Goal: Information Seeking & Learning: Learn about a topic

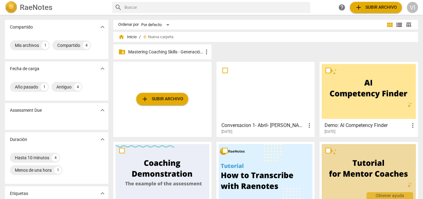
click at [169, 55] on p "Mastering Coaching Skills - Generación 31" at bounding box center [165, 52] width 75 height 7
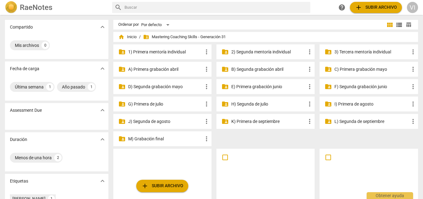
click at [363, 53] on p "3) Tercera mentoría individual" at bounding box center [372, 52] width 75 height 7
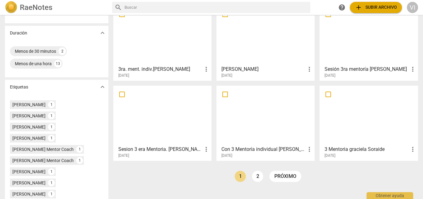
scroll to position [120, 0]
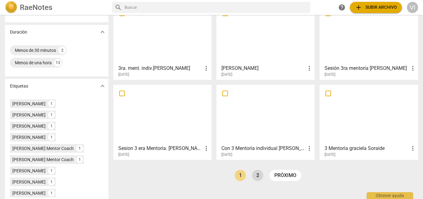
click at [258, 177] on link "2" at bounding box center [257, 175] width 11 height 11
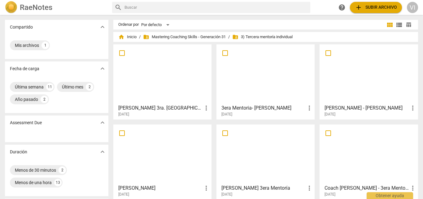
click at [266, 72] on div at bounding box center [266, 73] width 94 height 55
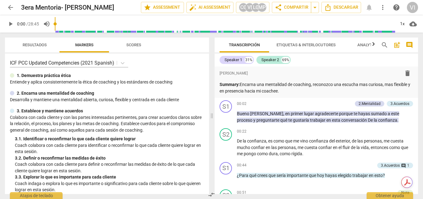
drag, startPoint x: 419, startPoint y: 68, endPoint x: 418, endPoint y: 76, distance: 7.2
click at [418, 76] on div "Transcripción Etiquetas & Interlocutores Analytics search post_add comment Spea…" at bounding box center [317, 116] width 211 height 166
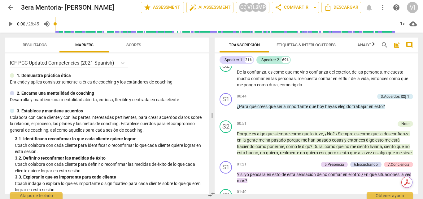
scroll to position [76, 0]
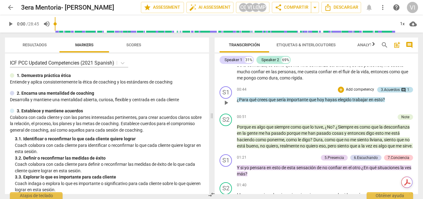
click at [401, 90] on span "comment" at bounding box center [403, 89] width 5 height 5
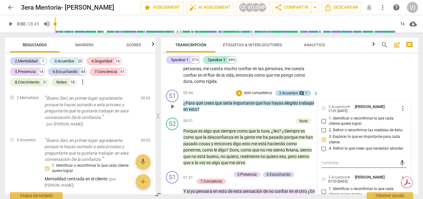
scroll to position [303, 0]
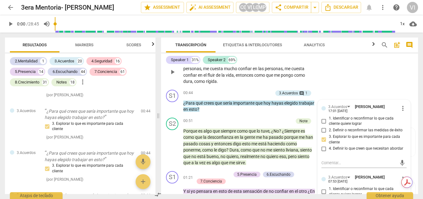
click at [352, 72] on div "S2 play_arrow pause 00:22 + Add competency keyboard_arrow_right De la confianza…" at bounding box center [289, 66] width 257 height 41
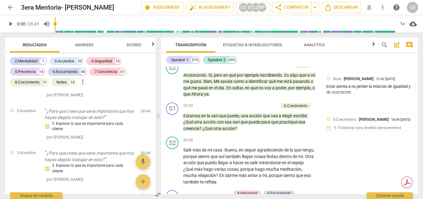
scroll to position [2838, 0]
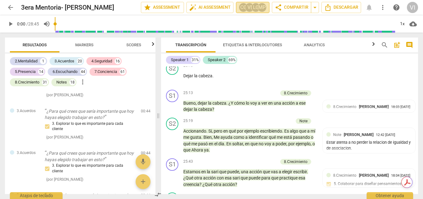
click at [255, 9] on div "LG" at bounding box center [255, 7] width 9 height 9
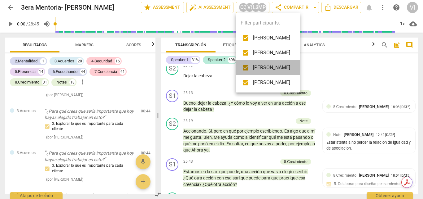
click at [286, 67] on span "[PERSON_NAME]" at bounding box center [271, 67] width 37 height 7
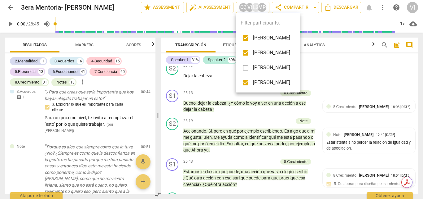
scroll to position [242, 0]
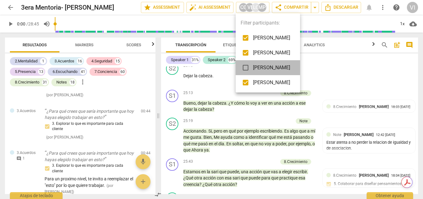
click at [290, 67] on span "[PERSON_NAME]" at bounding box center [271, 67] width 37 height 7
checkbox input "true"
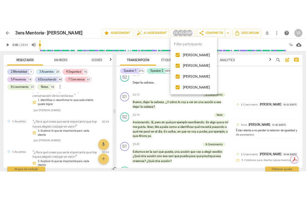
scroll to position [303, 0]
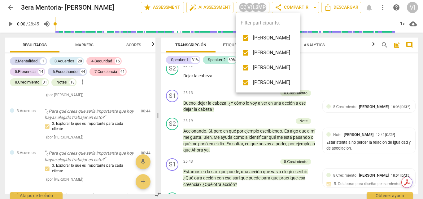
click at [345, 69] on div at bounding box center [211, 99] width 423 height 199
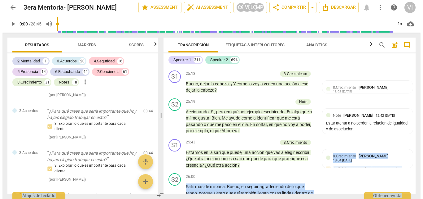
scroll to position [2838, 0]
